Goal: Transaction & Acquisition: Obtain resource

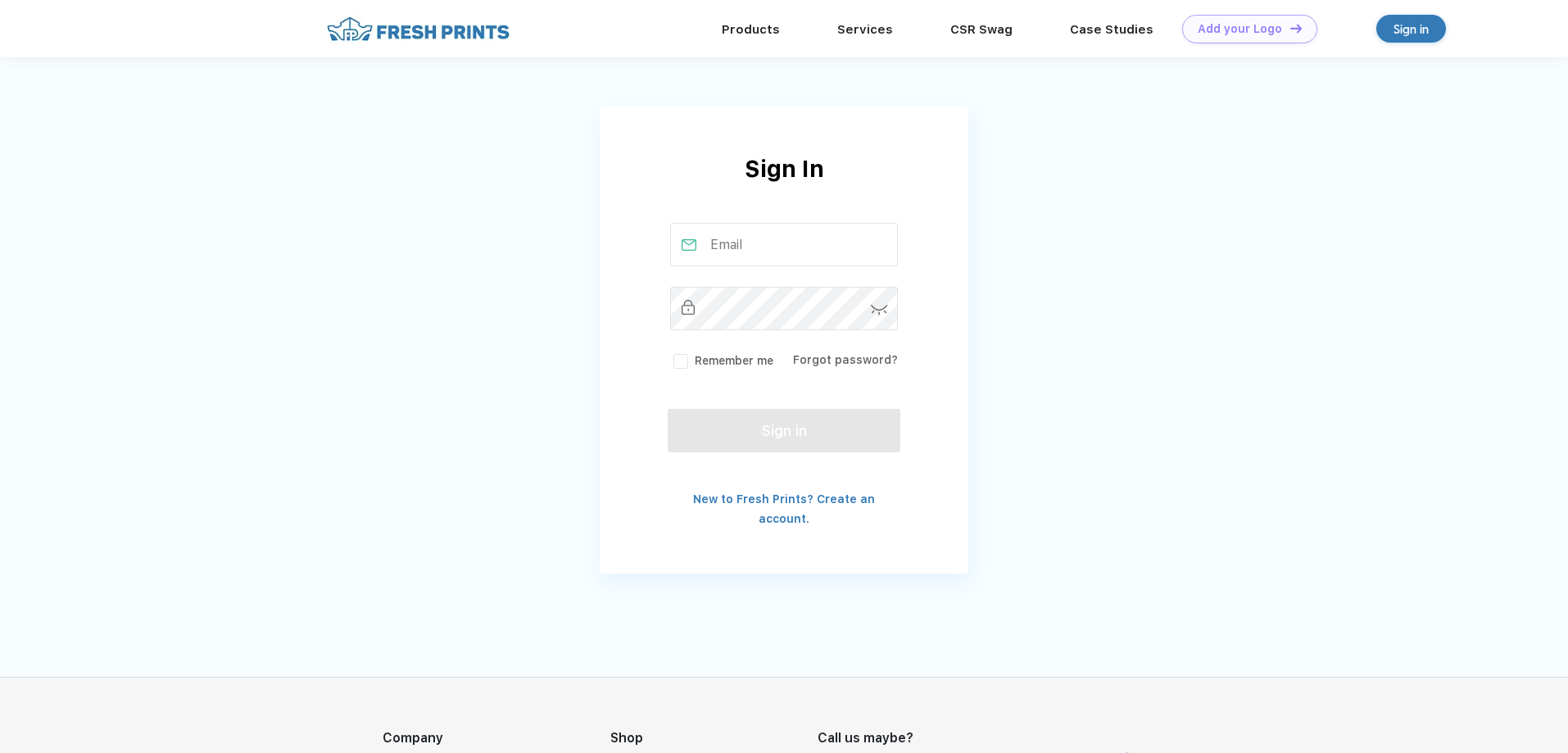
click at [816, 252] on input "text" at bounding box center [784, 245] width 229 height 43
click at [722, 351] on div "Remember me Forgot password?" at bounding box center [784, 296] width 232 height 147
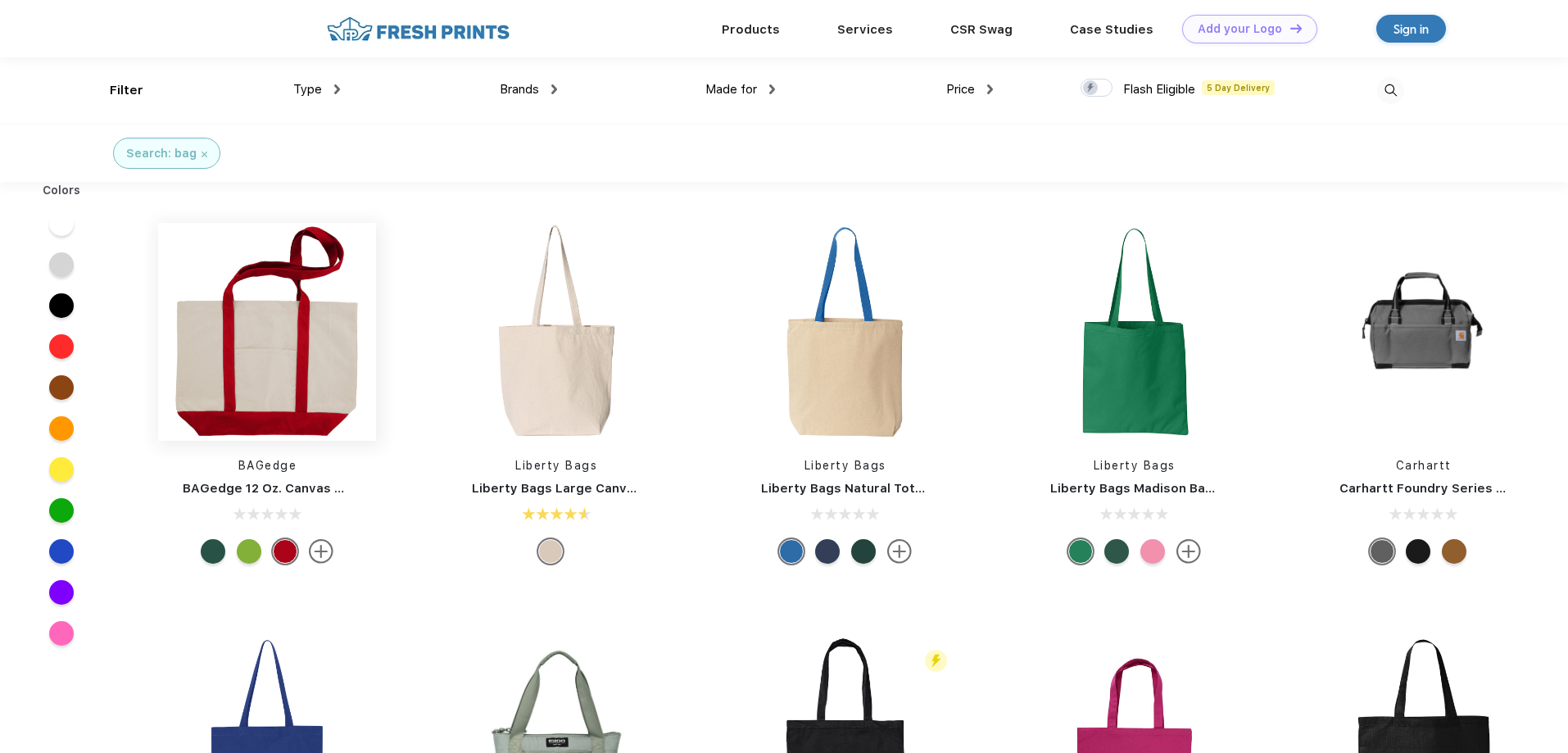
click at [310, 413] on img at bounding box center [267, 332] width 218 height 218
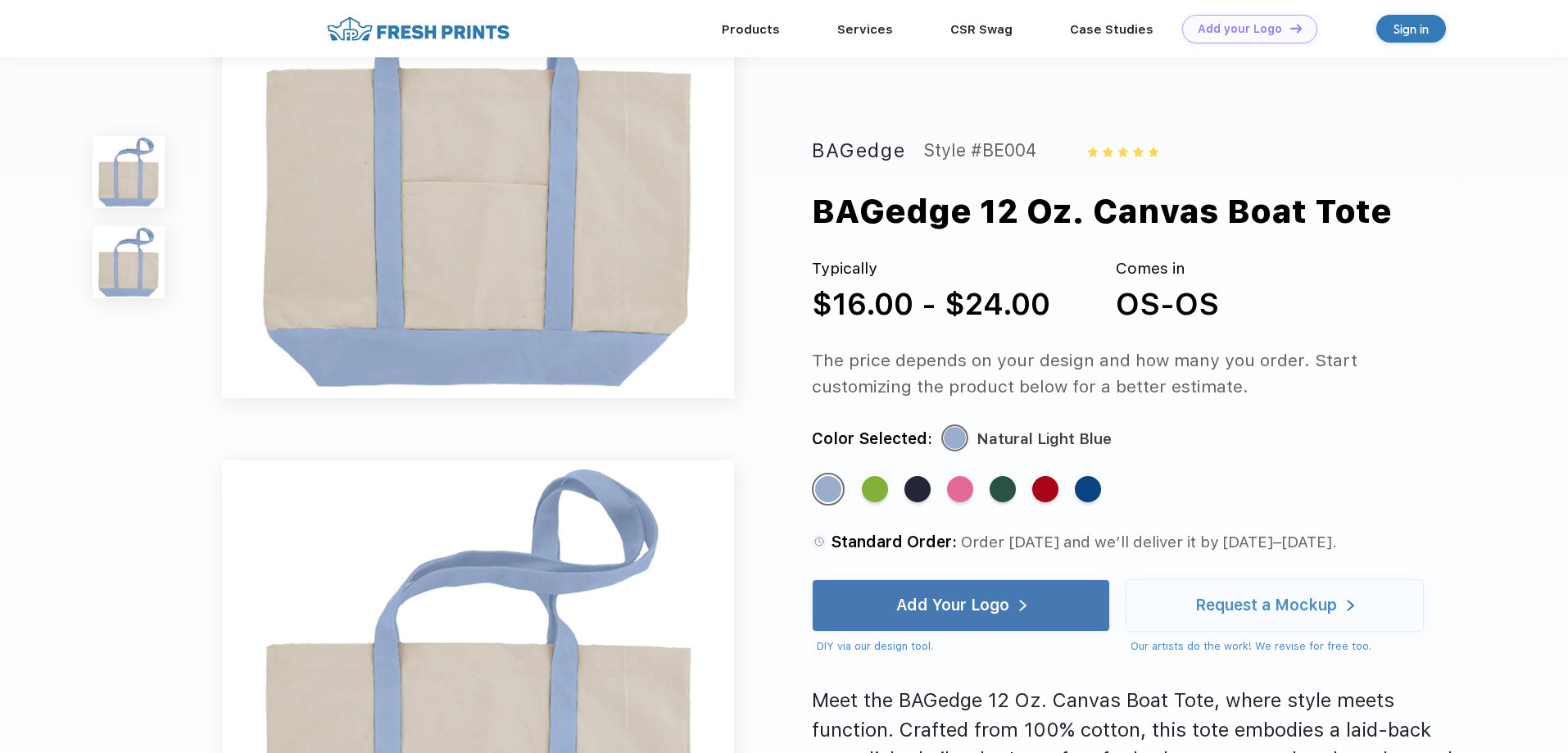
scroll to position [245, 0]
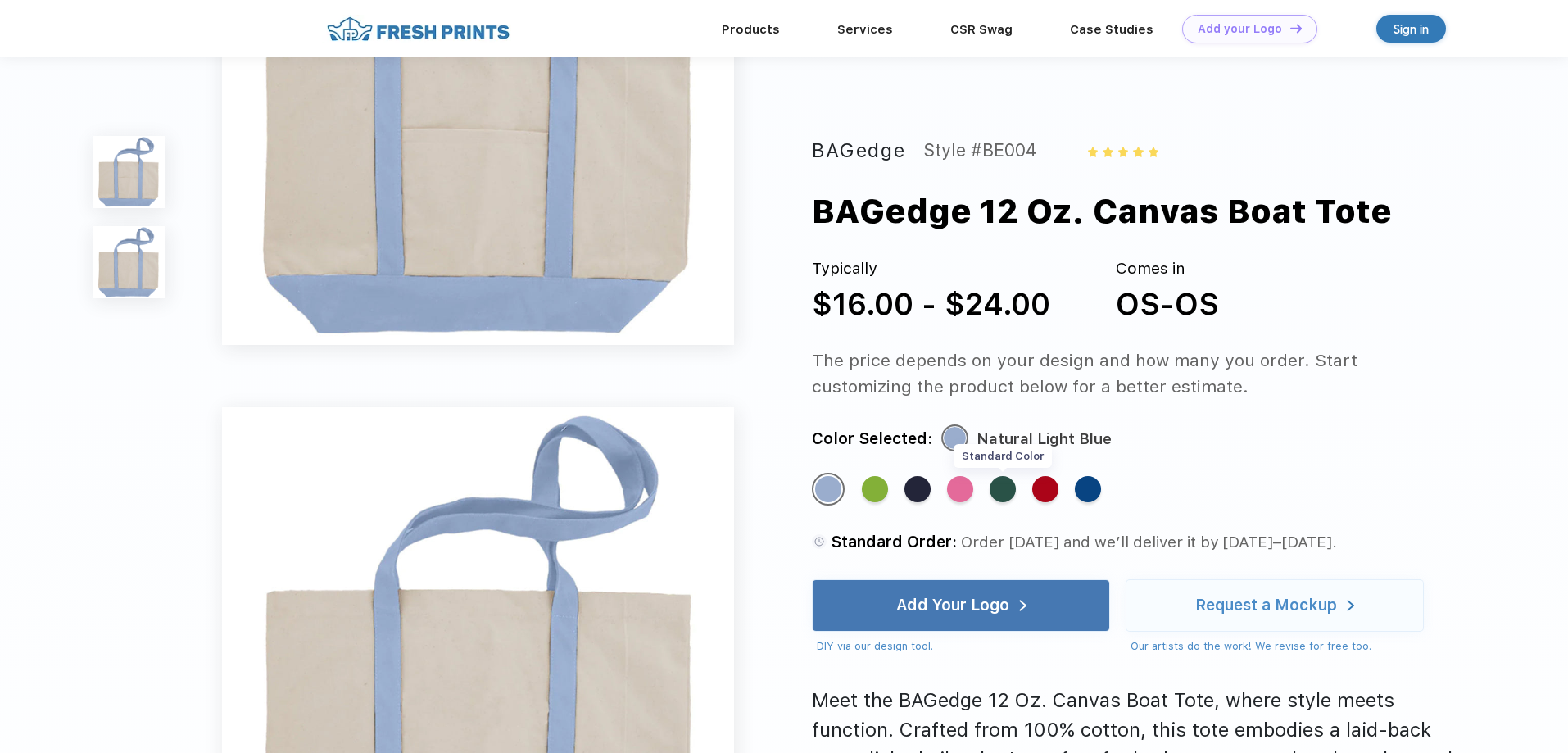
click at [1006, 495] on div "Standard Color" at bounding box center [1003, 489] width 26 height 26
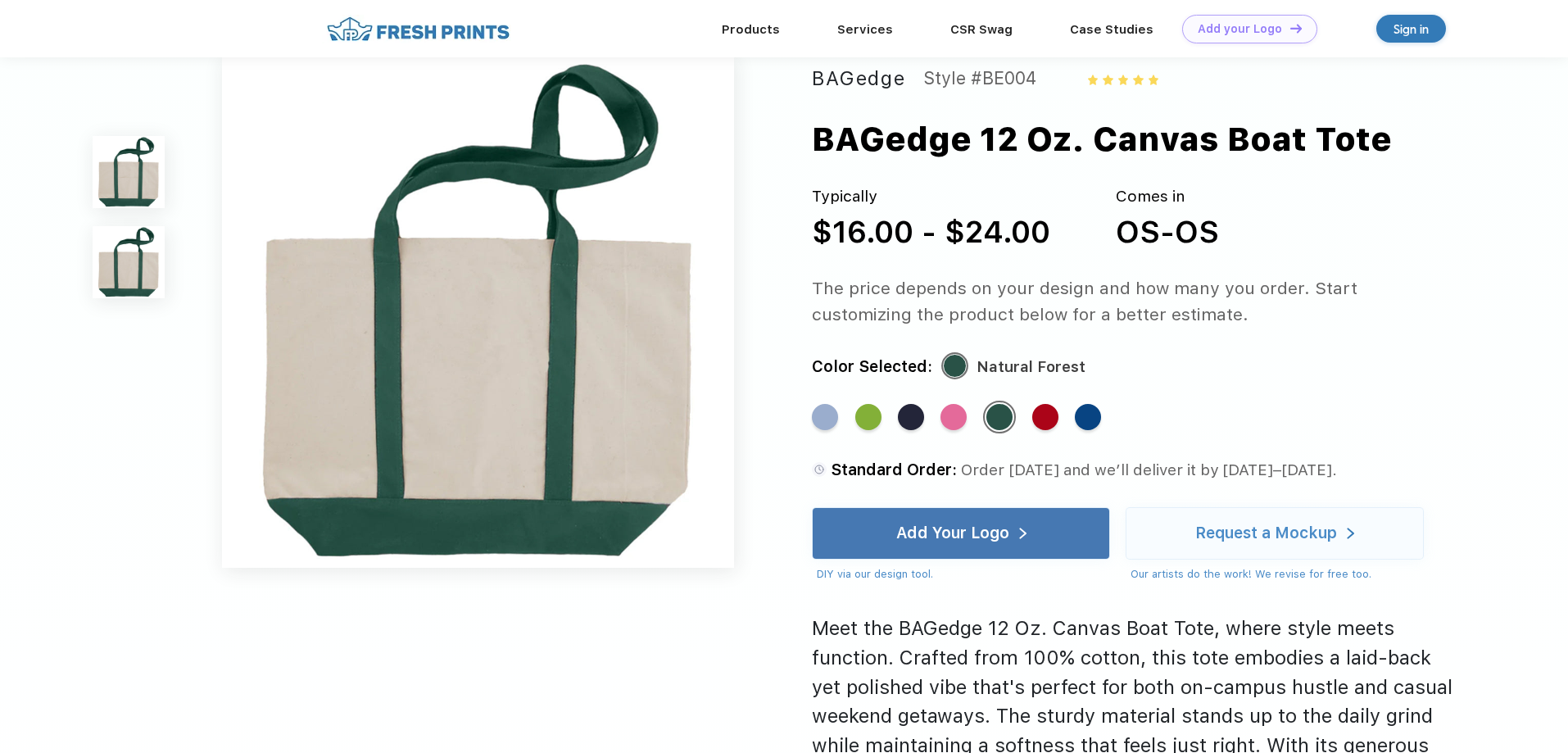
scroll to position [655, 0]
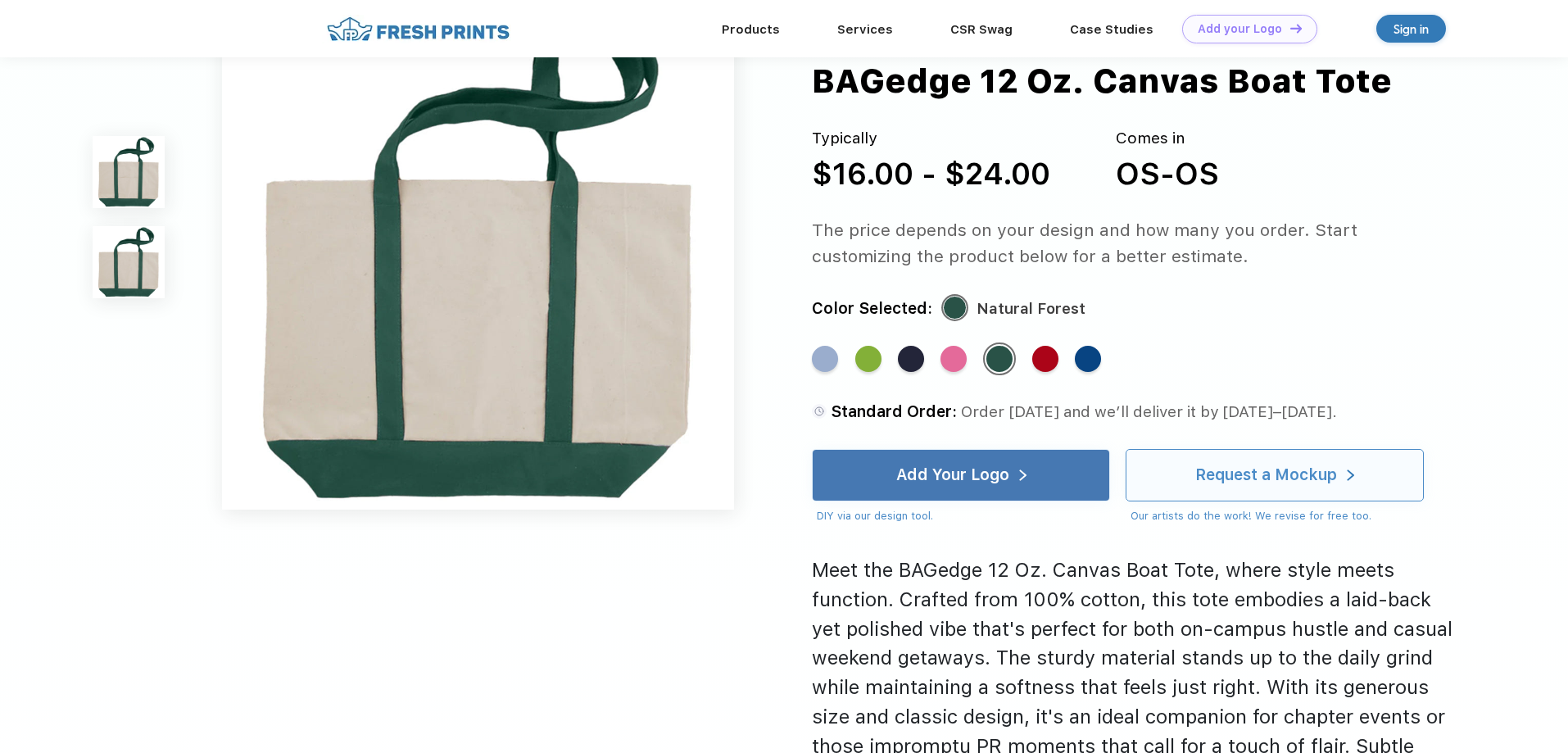
click at [1253, 485] on div "Request a Mockup" at bounding box center [1275, 475] width 159 height 51
